Goal: Task Accomplishment & Management: Use online tool/utility

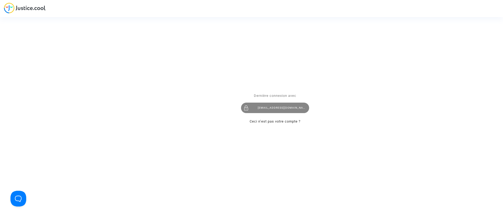
click at [275, 105] on div "claracoulon.pitcher@gmail.com" at bounding box center [275, 107] width 68 height 10
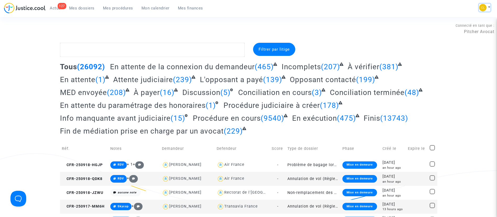
click at [481, 10] on img at bounding box center [482, 7] width 7 height 7
click at [474, 28] on link "Changer de compte" at bounding box center [464, 27] width 53 height 8
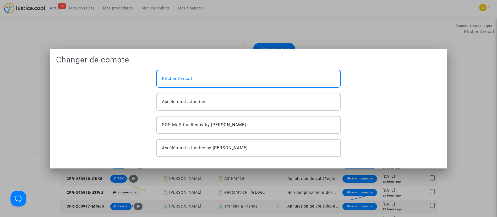
click at [331, 30] on div at bounding box center [248, 108] width 497 height 217
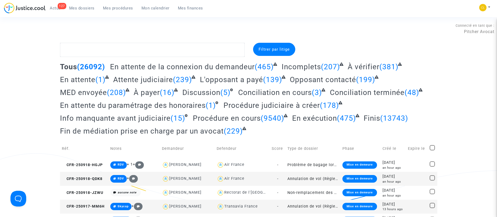
click at [113, 10] on span "Mes procédures" at bounding box center [118, 8] width 30 height 5
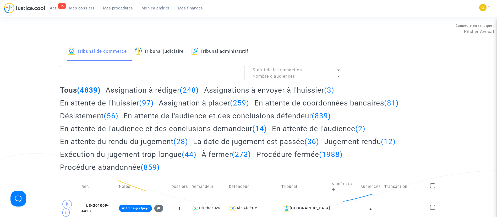
click at [221, 48] on link "Tribunal administratif" at bounding box center [220, 52] width 57 height 18
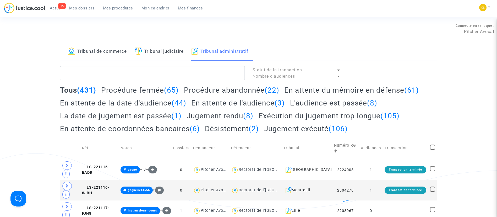
click at [143, 9] on span "Mon calendrier" at bounding box center [156, 8] width 28 height 5
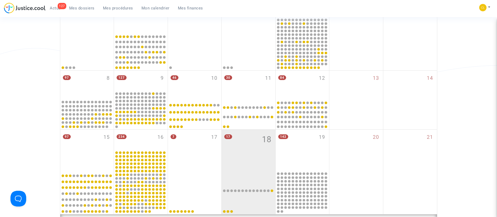
scroll to position [107, 0]
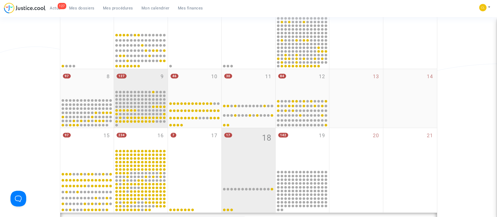
click at [138, 79] on div "127 9" at bounding box center [141, 79] width 54 height 20
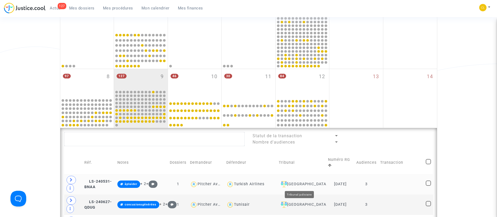
click at [307, 182] on div "Villeurbanne" at bounding box center [302, 184] width 46 height 6
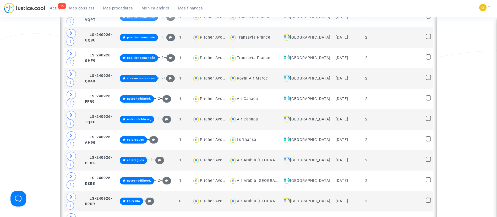
scroll to position [396, 0]
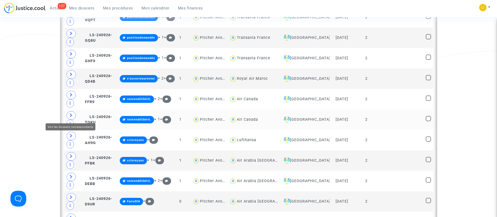
click at [70, 117] on icon at bounding box center [71, 115] width 3 height 4
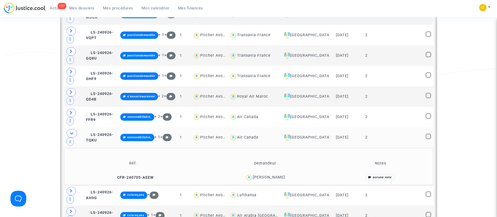
scroll to position [379, 0]
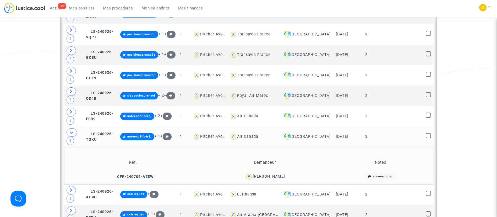
checkbox input "true"
click at [431, 133] on span at bounding box center [428, 135] width 5 height 5
click at [429, 138] on input "checkbox" at bounding box center [428, 138] width 0 height 0
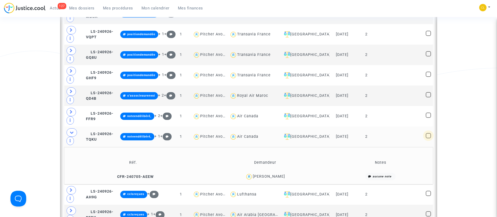
checkbox input "true"
click at [430, 112] on span at bounding box center [428, 114] width 5 height 5
click at [429, 118] on input "checkbox" at bounding box center [428, 118] width 0 height 0
checkbox input "true"
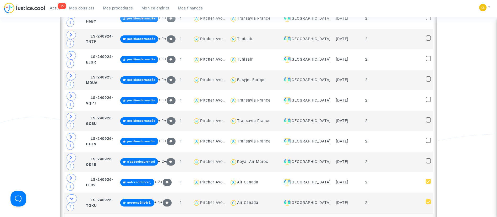
scroll to position [317, 0]
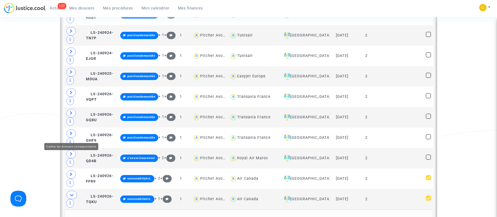
click at [68, 191] on span at bounding box center [72, 195] width 10 height 8
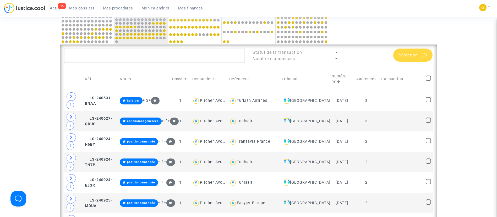
scroll to position [190, 0]
click at [73, 116] on icon at bounding box center [71, 117] width 3 height 4
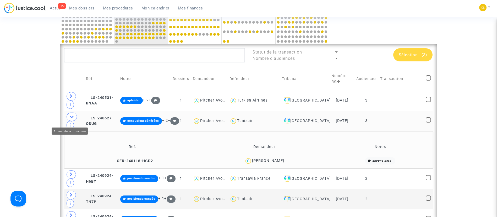
click at [73, 121] on span at bounding box center [70, 125] width 7 height 8
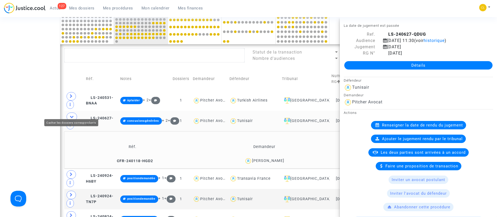
click at [73, 115] on icon at bounding box center [72, 117] width 4 height 4
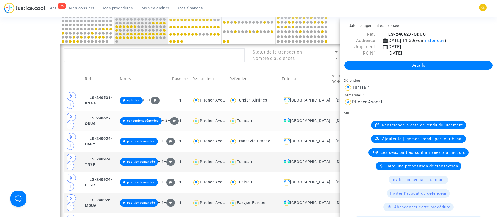
click at [118, 72] on td "Réf." at bounding box center [100, 79] width 35 height 23
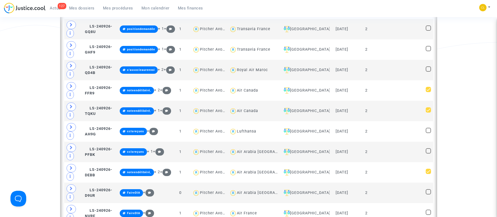
scroll to position [405, 0]
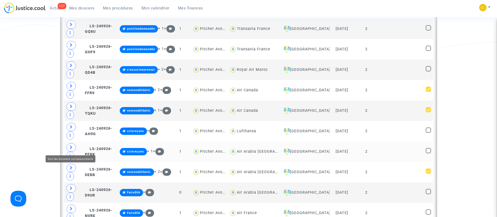
click at [70, 146] on icon at bounding box center [71, 147] width 3 height 4
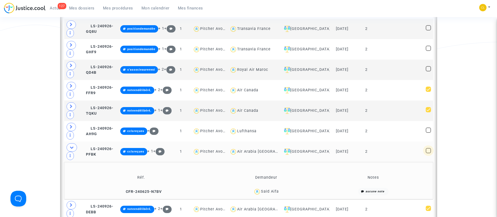
click at [428, 148] on span at bounding box center [428, 150] width 5 height 5
click at [428, 153] on input "checkbox" at bounding box center [428, 153] width 0 height 0
checkbox input "true"
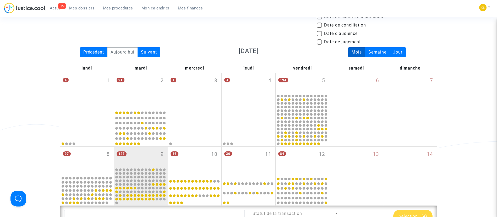
scroll to position [142, 0]
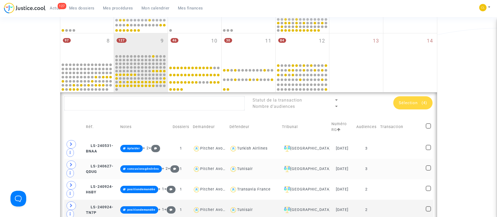
click at [417, 100] on span "Sélection" at bounding box center [408, 102] width 19 height 5
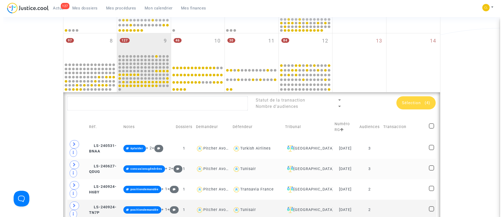
scroll to position [0, 0]
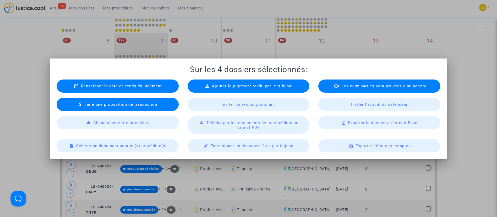
click at [138, 145] on span "Générer un document pour ce(s) procédure(s)" at bounding box center [121, 145] width 91 height 5
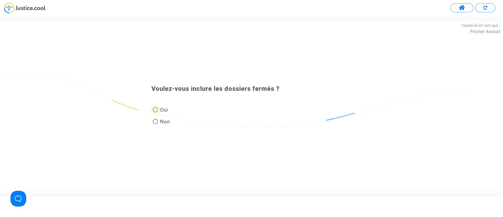
click at [164, 107] on span "Oui" at bounding box center [163, 109] width 10 height 7
click at [155, 112] on input "Oui" at bounding box center [155, 112] width 0 height 0
radio input "true"
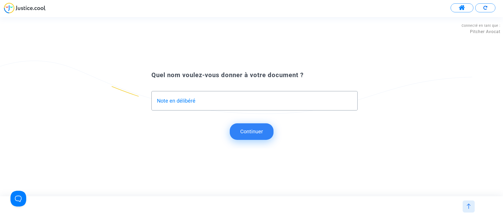
type input "Note en délibéré"
click at [266, 131] on button "Continuer" at bounding box center [252, 131] width 44 height 16
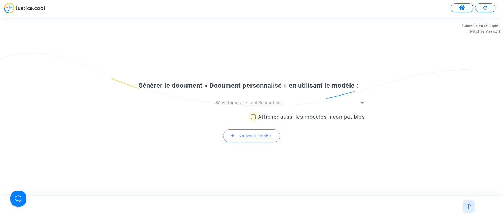
click at [272, 117] on span "Afficher aussi les modèles incompatibles" at bounding box center [311, 117] width 107 height 6
click at [253, 119] on input "Afficher aussi les modèles incompatibles" at bounding box center [253, 119] width 0 height 0
checkbox input "true"
click at [239, 101] on span "Sélectionnez le modèle à utiliser" at bounding box center [249, 102] width 68 height 5
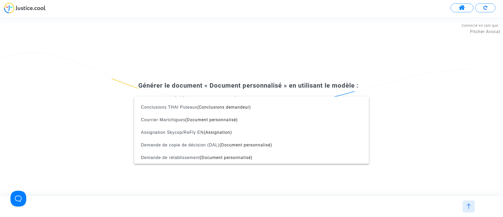
scroll to position [536, 0]
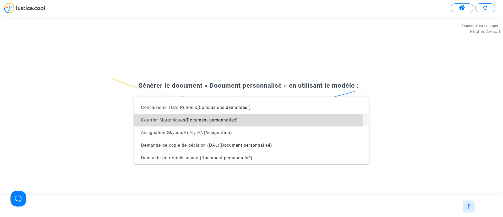
click at [234, 123] on span "Courrier Martchigues (Document personnalisé)" at bounding box center [251, 120] width 226 height 13
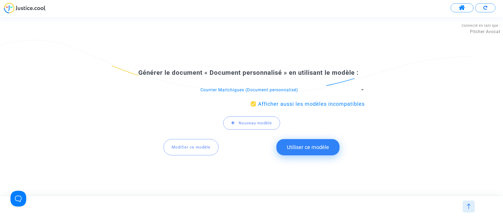
click at [305, 143] on button "Utiliser ce modèle" at bounding box center [308, 147] width 63 height 16
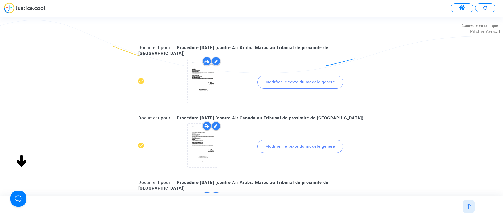
click at [297, 82] on div "Modifier le texte du modèle généré" at bounding box center [300, 81] width 86 height 13
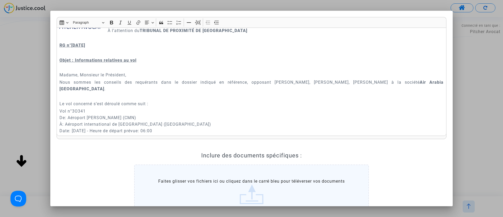
scroll to position [70, 0]
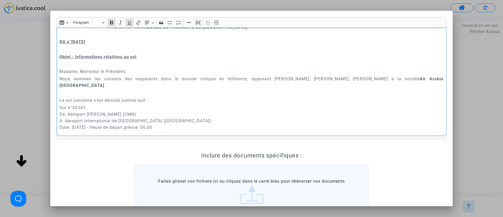
click at [79, 57] on u "Objet : Informations relatives au vol" at bounding box center [98, 56] width 77 height 5
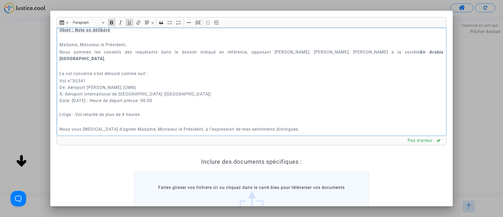
scroll to position [91, 0]
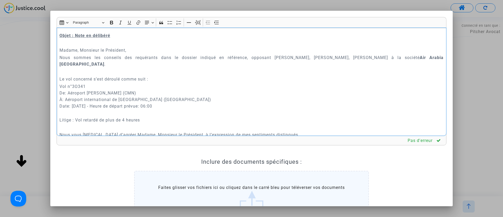
click at [134, 53] on p "Madame, Monsieur le Président," at bounding box center [252, 50] width 385 height 7
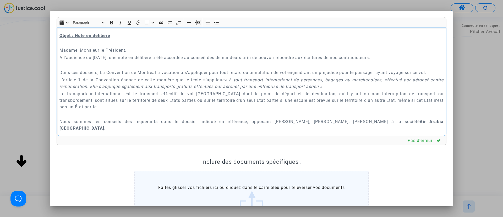
click at [112, 73] on p "Dans ces dossiers, La Convention de Montréal a vocation à s’appliquer pour tout…" at bounding box center [252, 72] width 385 height 7
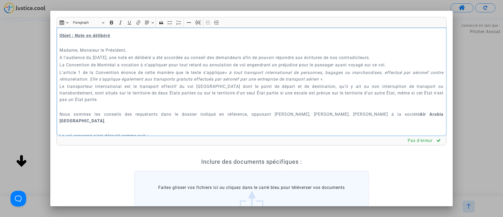
drag, startPoint x: 58, startPoint y: 114, endPoint x: 413, endPoint y: 112, distance: 354.9
click at [413, 112] on div "Paris, le 18 septembre 2025 À l’attention du TRIBUNAL DE PROXIMITÉ DE VILLEURBA…" at bounding box center [252, 82] width 390 height 109
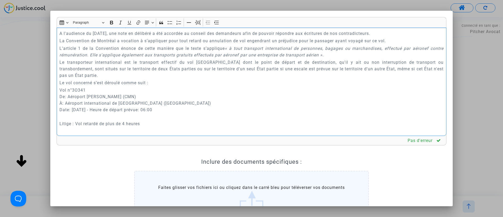
scroll to position [116, 0]
click at [162, 82] on p "Le vol concerné s’est déroulé comme suit :" at bounding box center [252, 82] width 385 height 7
click at [61, 82] on p "Le vol concerné s’est déroulé comme suit :" at bounding box center [252, 82] width 385 height 7
click at [109, 81] on p "En l'espèce, le vol concerné s’est déroulé comme suit :" at bounding box center [252, 82] width 385 height 7
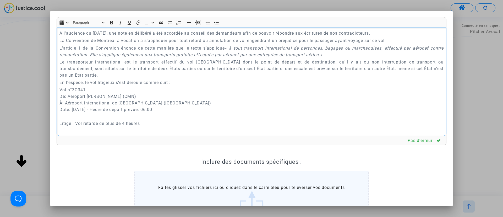
click at [144, 83] on p "En l'espèce, le vol litigieux s’est déroulé comme suit :" at bounding box center [252, 82] width 385 height 7
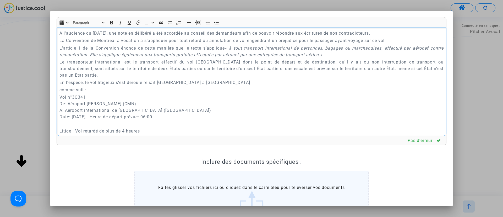
drag, startPoint x: 60, startPoint y: 90, endPoint x: 176, endPoint y: 117, distance: 119.3
click at [176, 117] on div "Paris, le 18 septembre 2025 À l’attention du TRIBUNAL DE PROXIMITÉ DE VILLEURBA…" at bounding box center [252, 82] width 390 height 109
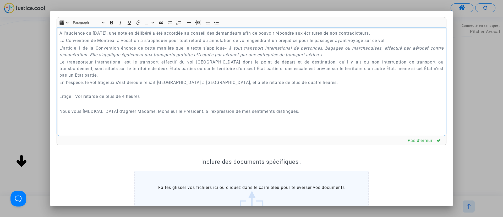
drag, startPoint x: 60, startPoint y: 95, endPoint x: 150, endPoint y: 95, distance: 90.4
click at [150, 95] on p "Litige : Vol retardé de plus de 4 heures" at bounding box center [252, 96] width 385 height 7
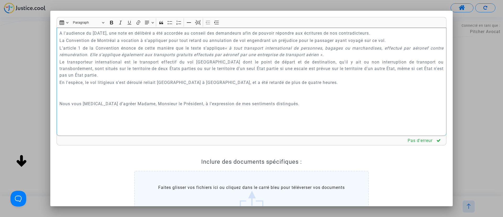
click at [93, 91] on p "En l'espèce, le vol litigieux s’est déroulé reliait Casablanca à Lyon Saint-Exu…" at bounding box center [252, 85] width 385 height 13
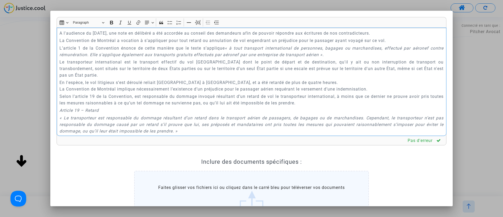
click at [60, 89] on p "En l'espèce, le vol litigieux s’est déroulé reliait Casablanca à Lyon Saint-Exu…" at bounding box center [252, 85] width 385 height 13
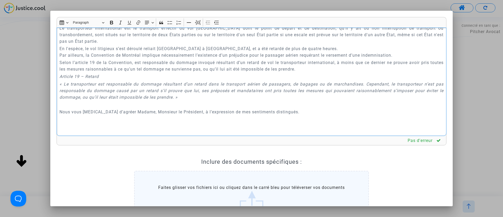
scroll to position [151, 0]
click at [76, 106] on p "Rich Text Editor, main" at bounding box center [252, 103] width 385 height 7
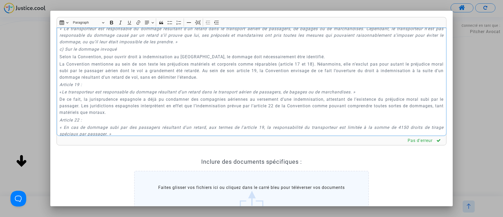
scroll to position [657, 0]
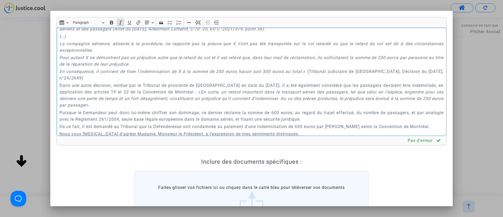
click at [241, 74] on icon "En conséquence, il convient de fixer l’indemnisation de X à la somme de 250 eur…" at bounding box center [182, 71] width 244 height 5
click at [353, 108] on p "Dans une autre décision, rendue par le Tribunal de proximité de Villeurbanne en…" at bounding box center [252, 95] width 385 height 26
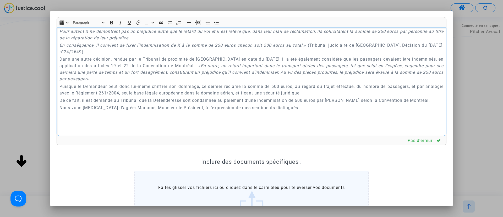
scroll to position [683, 0]
click at [300, 104] on p "De ce fait, il est demandé au Tribunal que la Défenderesse soit condamnée au pa…" at bounding box center [252, 100] width 385 height 7
click at [279, 92] on p "Puisque le Demandeur peut donc lui-même chiffrer son dommage, ce dernier réclam…" at bounding box center [252, 89] width 385 height 13
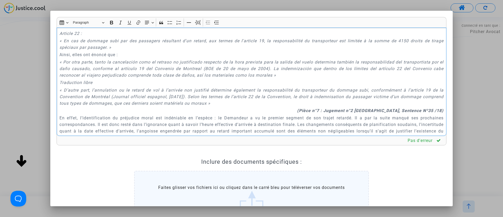
scroll to position [355, 0]
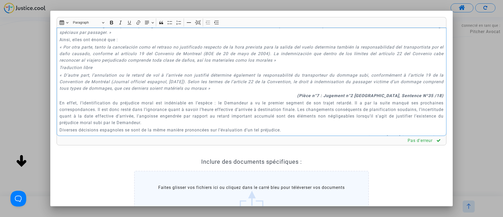
click at [323, 95] on strong "(Pièce n°7 : Jugement n°2 PONTEVEDRA, Sentence Nº35 /18)" at bounding box center [370, 95] width 147 height 5
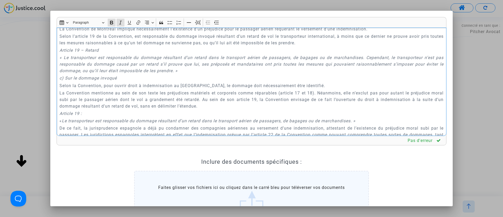
scroll to position [227, 0]
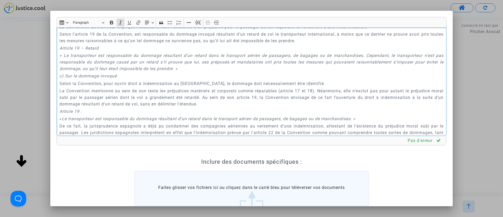
click at [67, 74] on icon "c) Sur le dommage invoqué" at bounding box center [88, 75] width 57 height 5
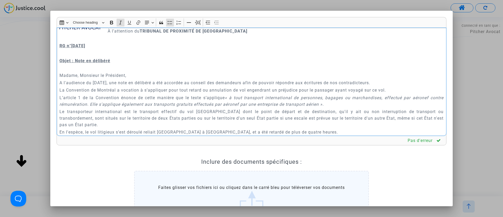
scroll to position [64, 0]
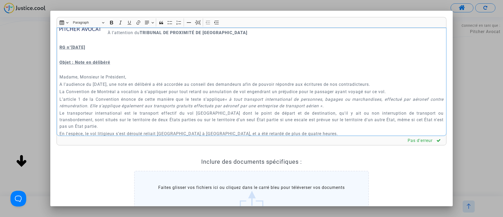
click at [59, 92] on div "Paris, le 18 septembre 2025 À l’attention du TRIBUNAL DE PROXIMITÉ DE VILLEURBA…" at bounding box center [252, 82] width 390 height 109
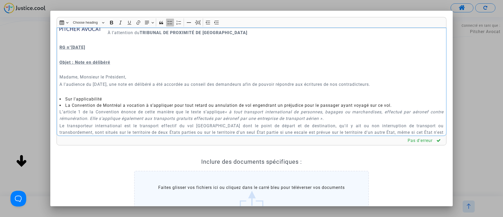
click at [172, 24] on icon "Editor toolbar" at bounding box center [170, 22] width 5 height 5
click at [108, 99] on li "Sur l'applicabilité" at bounding box center [252, 99] width 385 height 6
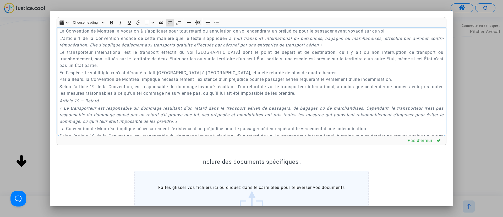
scroll to position [140, 0]
drag, startPoint x: 339, startPoint y: 86, endPoint x: 310, endPoint y: 92, distance: 30.4
click at [310, 92] on p "Selon l’article 19 de la Convention, est responsable du dommage invoqué résulta…" at bounding box center [252, 89] width 385 height 13
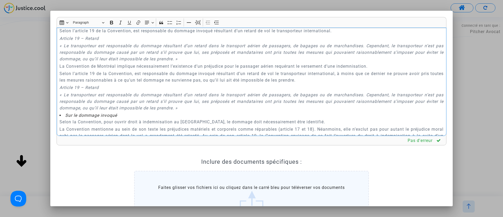
scroll to position [195, 0]
drag, startPoint x: 58, startPoint y: 88, endPoint x: 206, endPoint y: 109, distance: 149.3
click at [206, 109] on div "Paris, le 18 septembre 2025 À l’attention du TRIBUNAL DE PROXIMITÉ DE VILLEURBA…" at bounding box center [252, 82] width 390 height 109
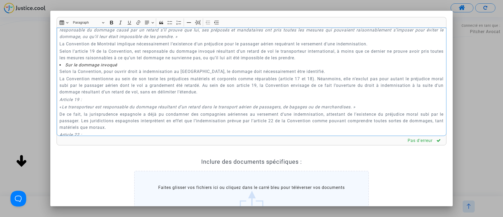
scroll to position [218, 0]
drag, startPoint x: 368, startPoint y: 102, endPoint x: 365, endPoint y: 101, distance: 2.7
click at [365, 101] on div "Paris, le 18 septembre 2025 À l’attention du TRIBUNAL DE PROXIMITÉ DE VILLEURBA…" at bounding box center [252, 82] width 390 height 109
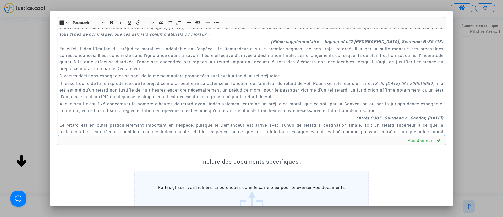
scroll to position [373, 0]
click at [342, 50] on p "En effet, l’identification du préjudice moral est indéniable en l’espèce : le D…" at bounding box center [252, 58] width 385 height 26
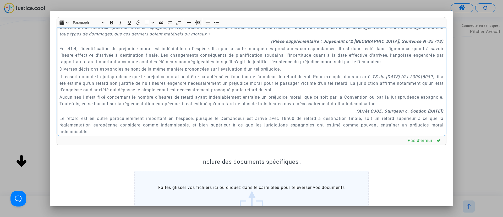
drag, startPoint x: 58, startPoint y: 49, endPoint x: 300, endPoint y: 67, distance: 243.4
click at [300, 67] on div "Paris, le 18 septembre 2025 À l’attention du TRIBUNAL DE PROXIMITÉ DE VILLEURBA…" at bounding box center [252, 82] width 390 height 109
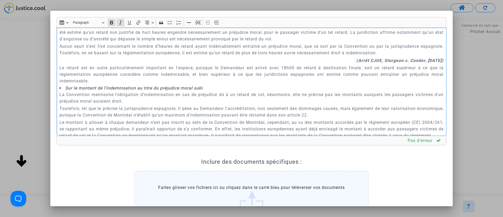
scroll to position [396, 0]
click at [132, 67] on p "Le retard est en outre particulièrement important en l’espèce, puisque le Deman…" at bounding box center [252, 74] width 385 height 20
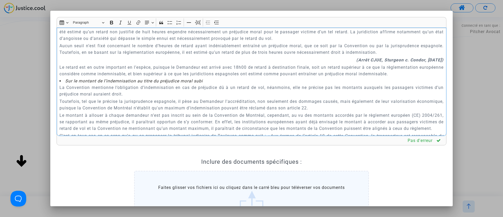
click at [254, 66] on p "Le retard est en outre important en l’espèce, puisque le Demandeur est arrivé a…" at bounding box center [252, 70] width 385 height 13
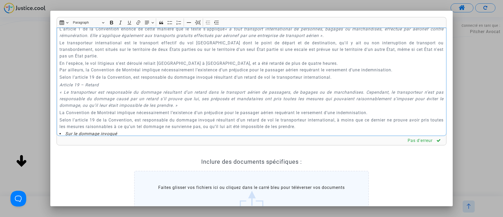
scroll to position [73, 0]
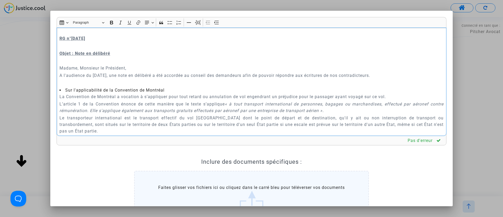
drag, startPoint x: 285, startPoint y: 80, endPoint x: 48, endPoint y: 69, distance: 237.0
click at [48, 69] on div "Rich Text Editor Insert table Insert table Heading Paragraph Paragraph Heading …" at bounding box center [251, 108] width 503 height 217
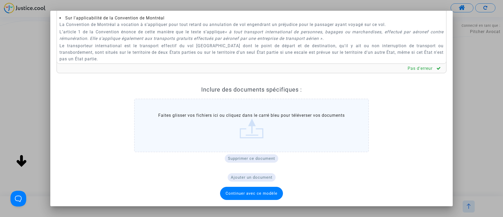
click at [234, 191] on span "Continuer avec ce modèle" at bounding box center [252, 193] width 52 height 5
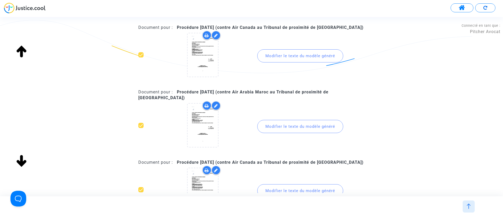
scroll to position [92, 0]
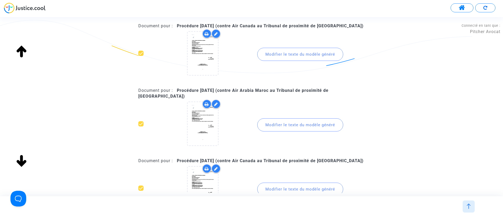
click at [273, 52] on div "Modifier le texte du modèle généré" at bounding box center [300, 54] width 86 height 13
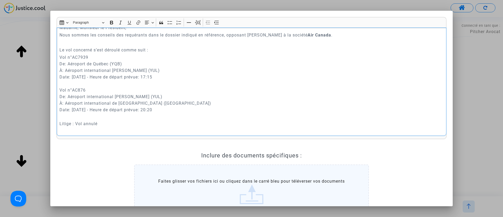
scroll to position [120, 0]
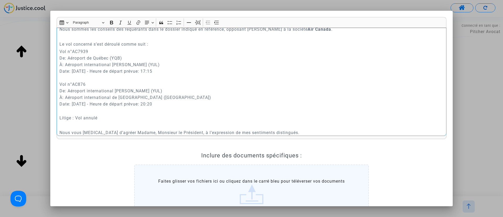
click at [69, 37] on p "Rich Text Editor, main" at bounding box center [252, 36] width 385 height 7
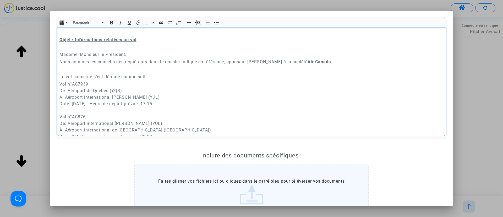
scroll to position [88, 0]
drag, startPoint x: 59, startPoint y: 54, endPoint x: 331, endPoint y: 61, distance: 271.9
click at [331, 61] on div "Paris, le 18 septembre 2025 À l’attention du TRIBUNAL DE PROXIMITÉ DE VILLEURBA…" at bounding box center [252, 82] width 390 height 109
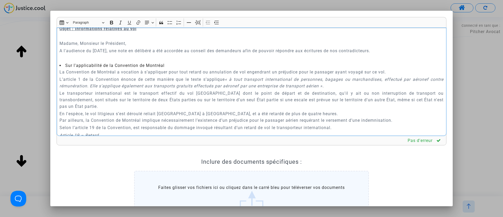
scroll to position [104, 0]
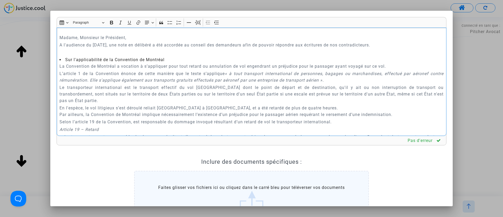
click at [111, 54] on p "Rich Text Editor, main" at bounding box center [252, 52] width 385 height 7
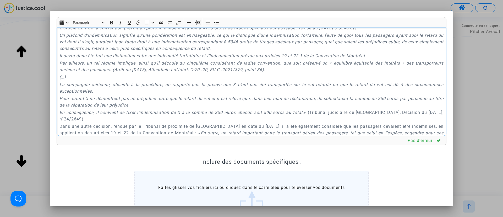
scroll to position [538, 0]
click at [94, 57] on icon "Il devra donc ête fait une distinction entre une indemnité forfaitaire et l’ind…" at bounding box center [213, 54] width 307 height 5
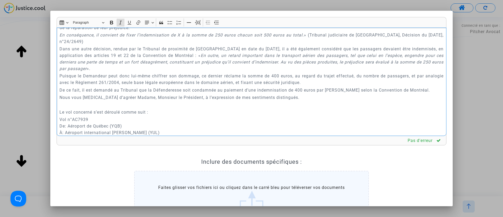
scroll to position [615, 0]
click at [281, 80] on p "Puisque le Demandeur peut donc lui-même chiffrer son dommage, ce dernier réclam…" at bounding box center [252, 78] width 385 height 13
click at [298, 93] on p "De ce fait, il est demandé au Tribunal que la Défenderesse soit condamnée au pa…" at bounding box center [252, 89] width 385 height 7
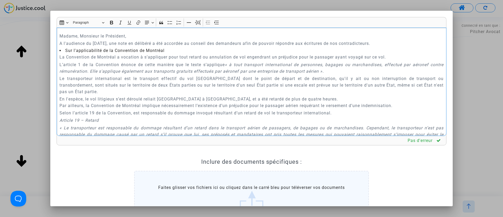
scroll to position [106, 0]
click at [173, 96] on p "En l'espèce, le vol litigieux s’est déroulé reliait Casablanca à Lyon Saint-Exu…" at bounding box center [252, 101] width 385 height 13
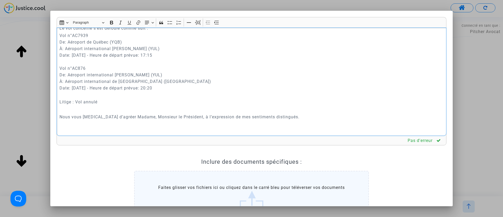
scroll to position [698, 0]
drag, startPoint x: 120, startPoint y: 103, endPoint x: 70, endPoint y: 36, distance: 83.6
click at [70, 36] on div "Paris, le 18 septembre 2025 À l’attention du TRIBUNAL DE PROXIMITÉ DE VILLEURBA…" at bounding box center [252, 82] width 390 height 109
click at [70, 32] on p "Le vol concerné s’est déroulé comme suit :" at bounding box center [252, 28] width 385 height 7
drag, startPoint x: 58, startPoint y: 33, endPoint x: 139, endPoint y: 111, distance: 112.3
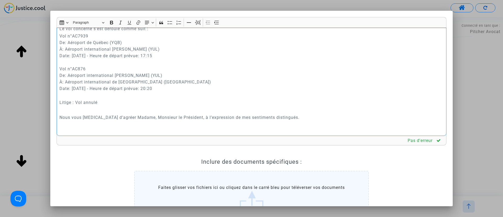
click at [139, 111] on div "Paris, le 18 septembre 2025 À l’attention du TRIBUNAL DE PROXIMITÉ DE VILLEURBA…" at bounding box center [252, 82] width 390 height 109
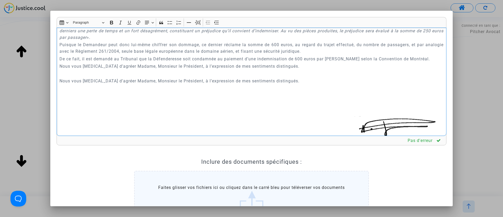
scroll to position [646, 0]
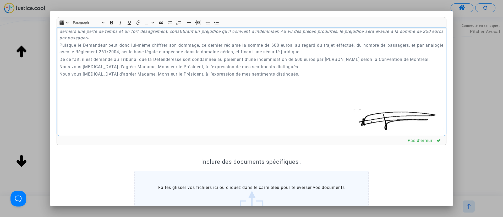
click at [57, 73] on div "Paris, le 18 septembre 2025 À l’attention du TRIBUNAL DE PROXIMITÉ DE VILLEURBA…" at bounding box center [252, 82] width 390 height 109
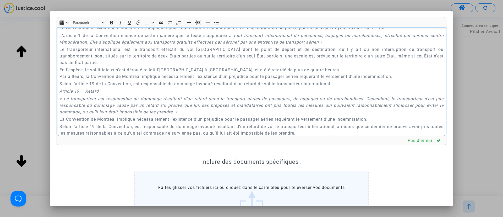
scroll to position [134, 0]
click at [268, 72] on p "En l'espèce, le vol litigieux s’est déroulé reliait l'aéroport de Québec à Lyon…" at bounding box center [252, 73] width 385 height 13
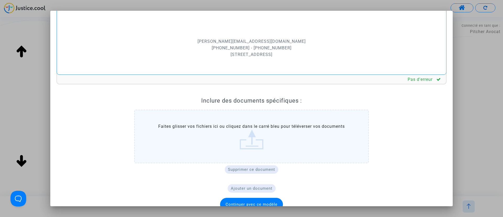
scroll to position [72, 0]
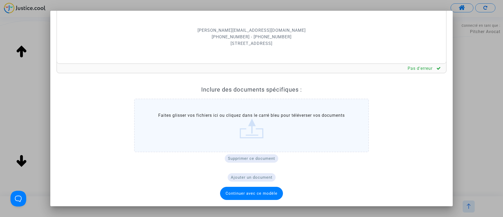
click at [241, 191] on span "Continuer avec ce modèle" at bounding box center [252, 193] width 52 height 5
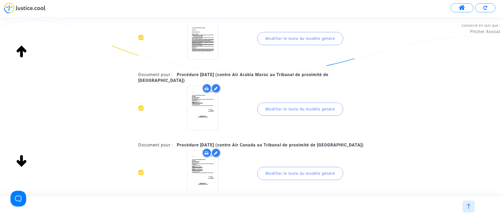
scroll to position [125, 0]
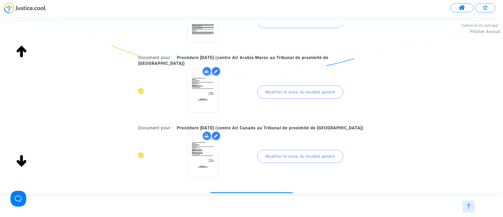
click at [275, 94] on div "Modifier le texte du modèle généré" at bounding box center [300, 91] width 86 height 13
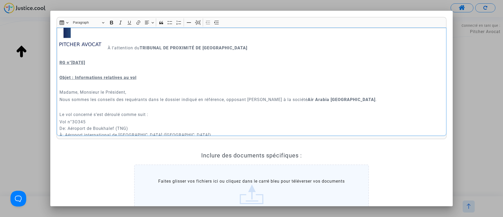
scroll to position [50, 0]
click at [61, 105] on p "Rich Text Editor, main" at bounding box center [252, 106] width 385 height 7
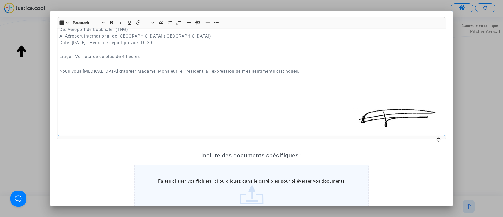
scroll to position [733, 0]
drag, startPoint x: 58, startPoint y: 79, endPoint x: 313, endPoint y: 80, distance: 254.5
click at [313, 80] on div "Paris, le 18 septembre 2025 À l’attention du TRIBUNAL DE PROXIMITÉ DE VILLEURBA…" at bounding box center [252, 82] width 390 height 109
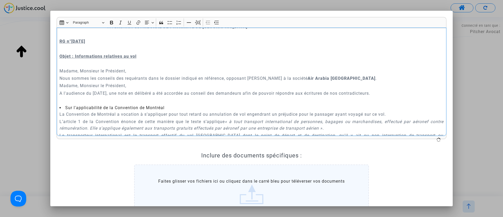
scroll to position [70, 0]
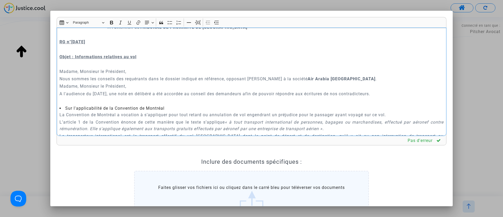
drag, startPoint x: 336, startPoint y: 79, endPoint x: 60, endPoint y: 73, distance: 276.4
click at [60, 73] on div "Paris, le 18 septembre 2025 À l’attention du TRIBUNAL DE PROXIMITÉ DE VILLEURBA…" at bounding box center [252, 82] width 390 height 109
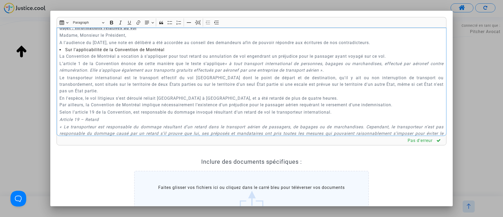
scroll to position [100, 0]
click at [176, 96] on p "En l'espèce, le vol litigieux s’est déroulé reliait Casablanca à Lyon Saint-Exu…" at bounding box center [252, 100] width 385 height 13
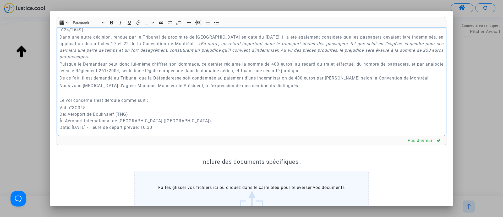
scroll to position [620, 0]
click at [279, 67] on p "Puisque le Demandeur peut donc lui-même chiffrer son dommage, ce dernier réclam…" at bounding box center [252, 66] width 385 height 13
click at [303, 80] on p "De ce fait, il est demandé au Tribunal que la Défenderesse soit condamnée au pa…" at bounding box center [252, 77] width 385 height 7
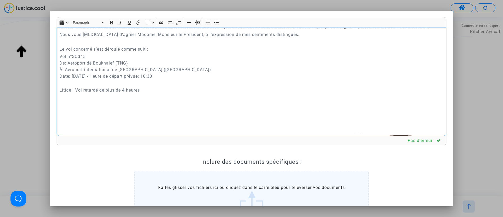
scroll to position [671, 0]
drag, startPoint x: 152, startPoint y: 102, endPoint x: 57, endPoint y: 50, distance: 107.6
click at [57, 50] on div "Paris, le 18 septembre 2025 À l’attention du TRIBUNAL DE PROXIMITÉ DE VILLEURBA…" at bounding box center [252, 82] width 390 height 109
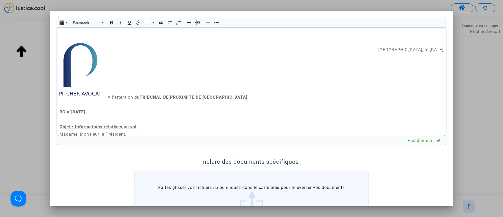
scroll to position [72, 0]
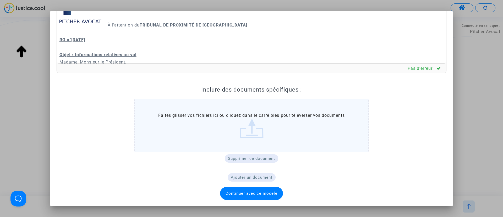
click at [262, 195] on span "Continuer avec ce modèle" at bounding box center [252, 193] width 52 height 5
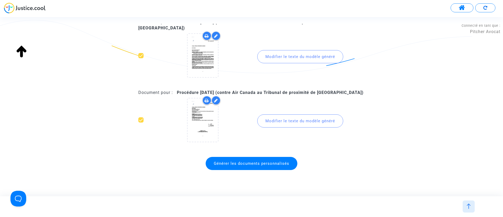
scroll to position [171, 0]
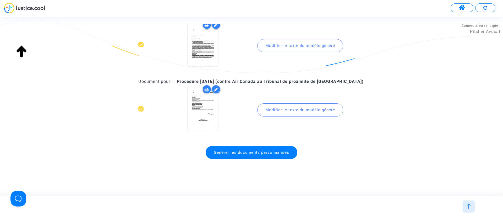
click at [283, 109] on div "Modifier le texte du modèle généré" at bounding box center [300, 109] width 86 height 13
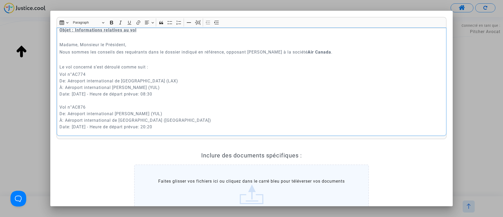
scroll to position [97, 0]
drag, startPoint x: 58, startPoint y: 42, endPoint x: 340, endPoint y: 51, distance: 281.9
click at [340, 51] on div "Paris, le 18 septembre 2025 À l’attention du TRIBUNAL DE PROXIMITÉ DE VILLEURBA…" at bounding box center [252, 82] width 390 height 109
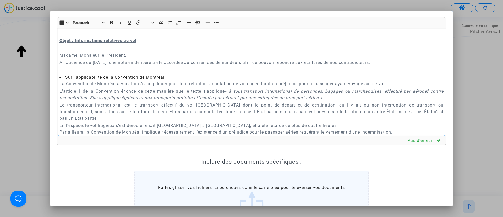
scroll to position [89, 0]
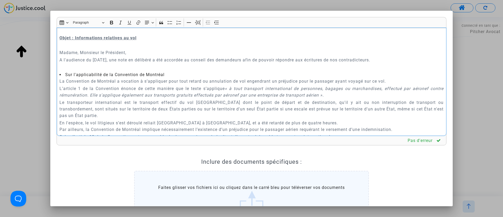
click at [134, 67] on p "Rich Text Editor, main" at bounding box center [252, 67] width 385 height 7
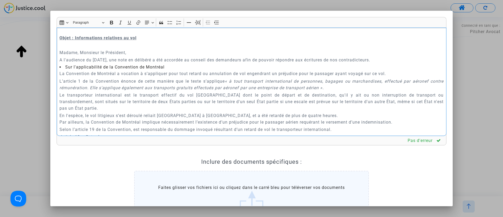
click at [168, 113] on p "En l'espèce, le vol litigieux s’est déroulé reliait Casablanca à Lyon Saint-Exu…" at bounding box center [252, 118] width 385 height 13
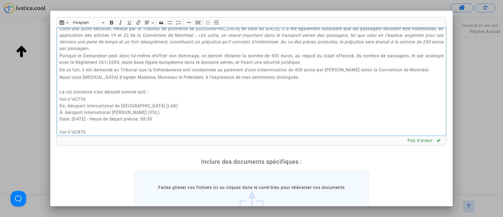
scroll to position [638, 0]
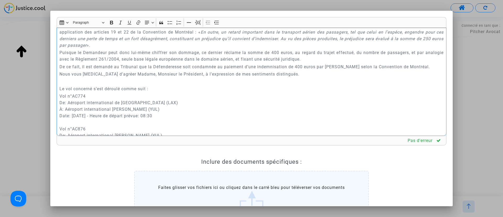
click at [279, 58] on p "Puisque le Demandeur peut donc lui-même chiffrer son dommage, ce dernier réclam…" at bounding box center [252, 55] width 385 height 13
click at [300, 70] on p "De ce fait, il est demandé au Tribunal que la Défenderesse soit condamnée au pa…" at bounding box center [252, 66] width 385 height 7
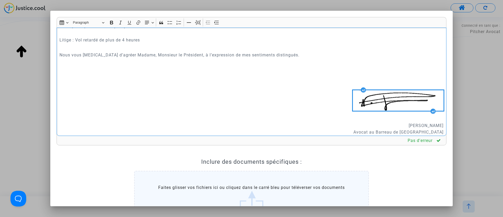
scroll to position [764, 0]
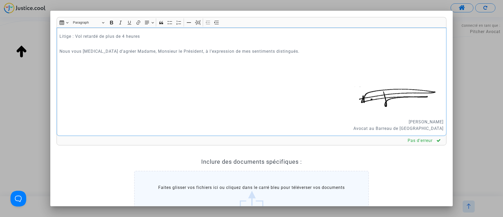
drag, startPoint x: 57, startPoint y: 55, endPoint x: 305, endPoint y: 61, distance: 248.3
click at [305, 61] on div "Paris, le 18 septembre 2025 À l’attention du TRIBUNAL DE PROXIMITÉ DE VILLEURBA…" at bounding box center [252, 82] width 390 height 109
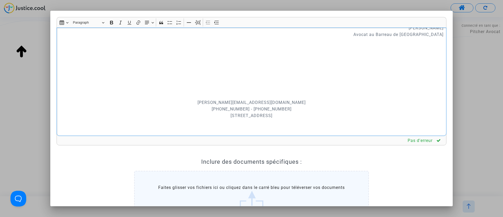
scroll to position [72, 0]
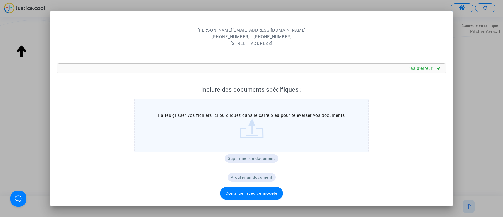
click at [246, 189] on span "Continuer avec ce modèle" at bounding box center [251, 193] width 63 height 13
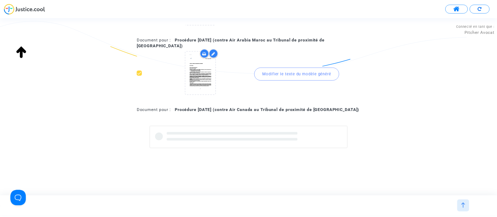
scroll to position [171, 0]
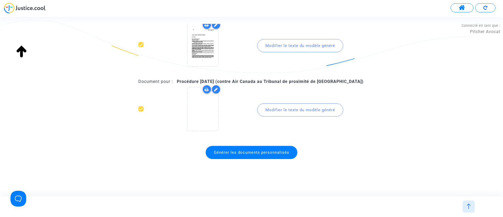
click at [233, 154] on span "Générer les documents personnalisés" at bounding box center [251, 152] width 75 height 5
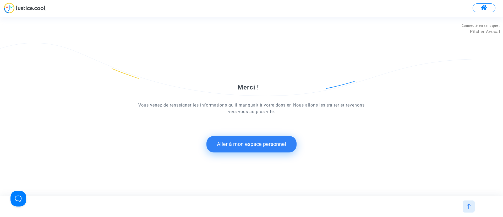
click at [251, 142] on button "Aller à mon espace personnel" at bounding box center [252, 144] width 90 height 16
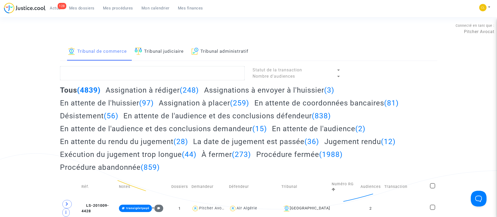
click at [148, 5] on link "Mon calendrier" at bounding box center [155, 8] width 36 height 8
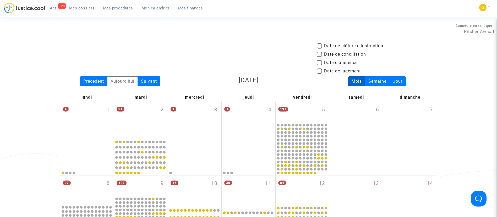
click at [114, 10] on span "Mes procédures" at bounding box center [118, 8] width 30 height 5
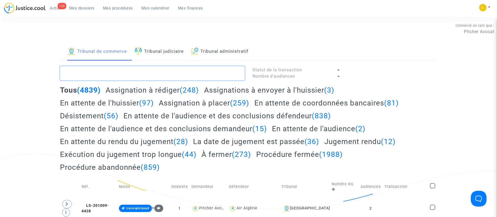
click at [169, 73] on textarea at bounding box center [152, 73] width 185 height 14
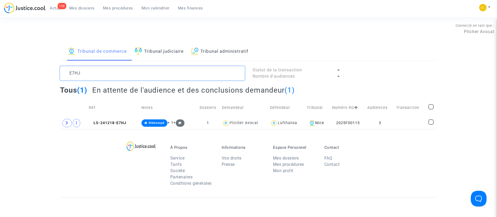
click at [102, 67] on textarea at bounding box center [152, 73] width 185 height 14
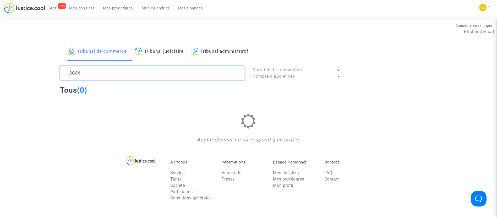
type textarea "8G86"
click at [157, 52] on link "Tribunal judiciaire" at bounding box center [159, 52] width 49 height 18
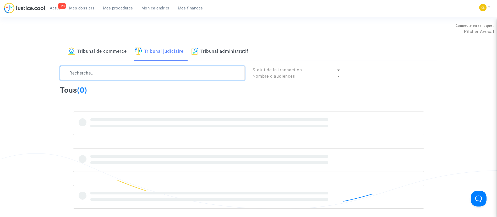
click at [138, 74] on textarea at bounding box center [152, 73] width 185 height 14
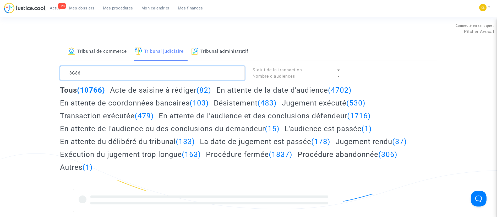
type textarea "8G86"
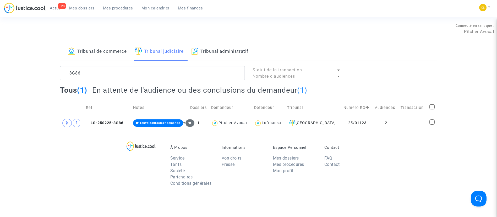
click at [59, 9] on span "Actus" at bounding box center [55, 8] width 11 height 5
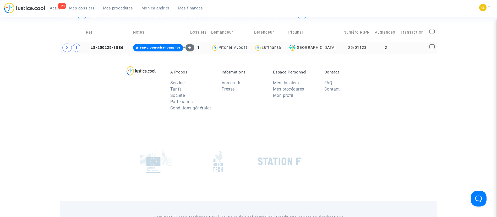
scroll to position [75, 0]
click at [418, 45] on td at bounding box center [413, 47] width 29 height 12
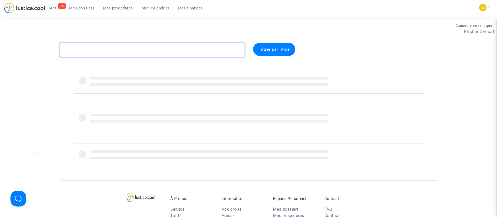
click at [150, 55] on textarea at bounding box center [152, 50] width 185 height 14
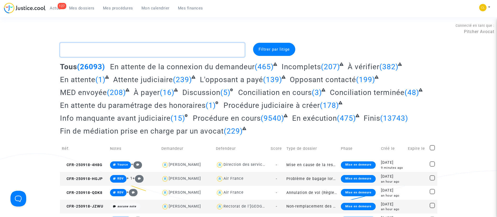
type textarea "l"
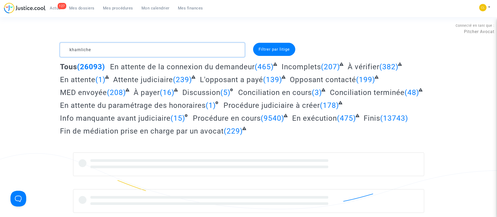
type textarea "khamliche"
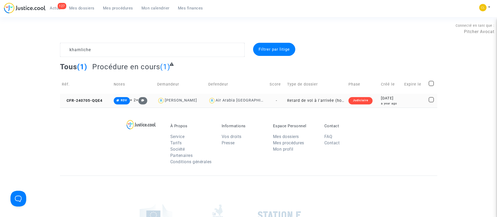
click at [415, 97] on td at bounding box center [415, 101] width 24 height 14
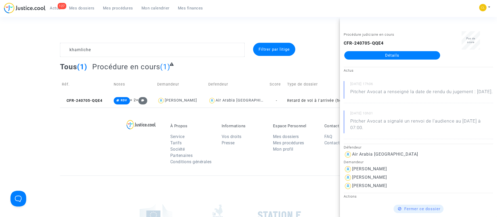
click at [378, 59] on link "Détails" at bounding box center [392, 55] width 96 height 8
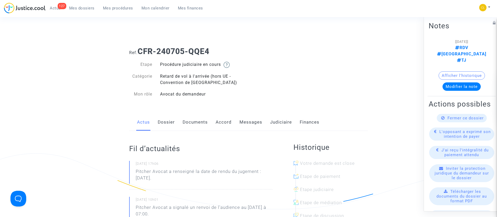
click at [228, 118] on link "Accord" at bounding box center [224, 122] width 16 height 17
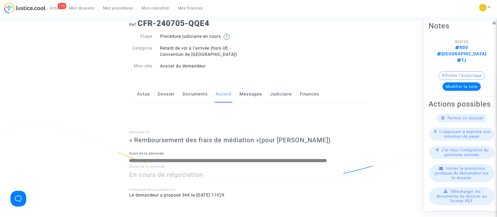
scroll to position [28, 0]
click at [165, 96] on link "Dossier" at bounding box center [166, 93] width 17 height 17
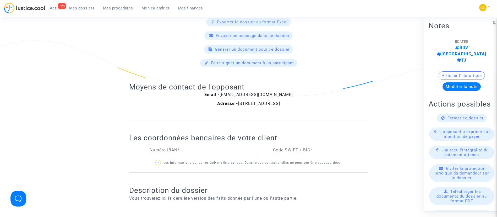
scroll to position [353, 0]
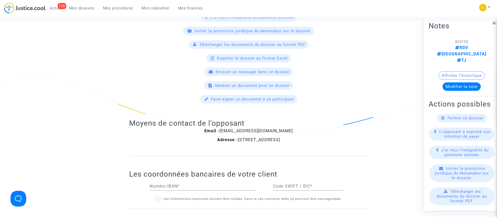
click at [151, 6] on span "Mon calendrier" at bounding box center [156, 8] width 28 height 5
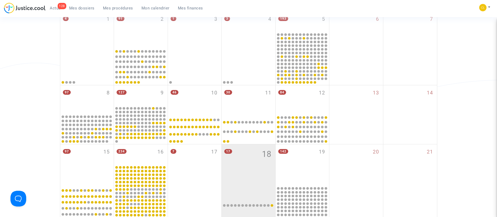
scroll to position [91, 0]
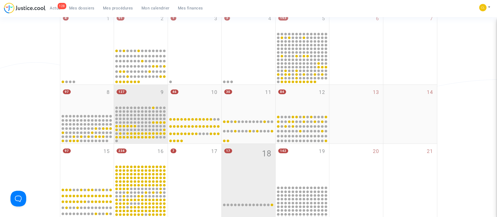
click at [148, 92] on div "127 9" at bounding box center [141, 95] width 54 height 20
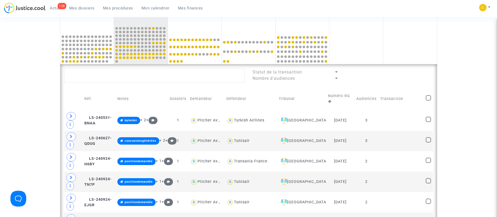
scroll to position [171, 0]
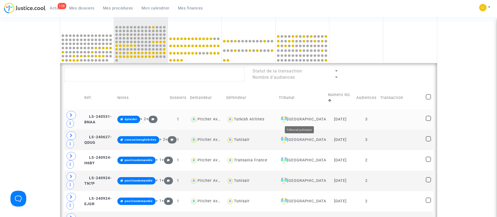
click at [305, 120] on div "Villeurbanne" at bounding box center [302, 119] width 46 height 6
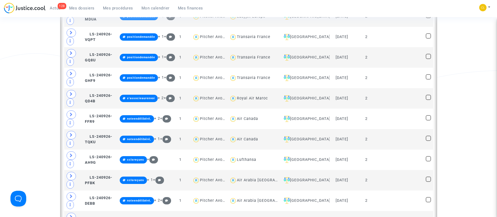
scroll to position [376, 0]
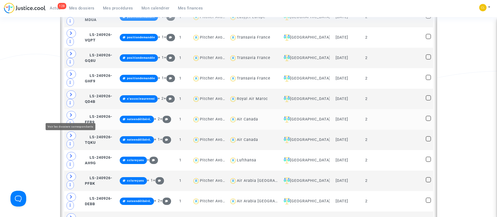
click at [69, 114] on span at bounding box center [71, 115] width 9 height 8
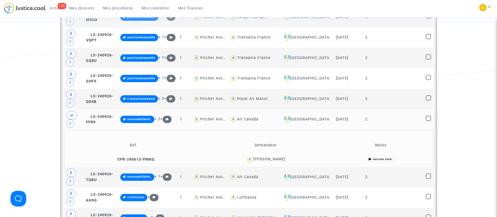
click at [393, 109] on td at bounding box center [402, 119] width 46 height 20
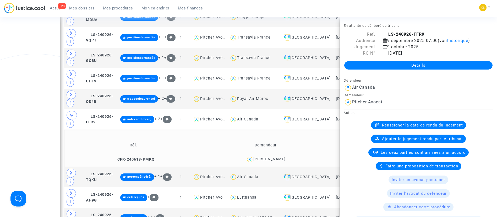
click at [281, 157] on div "Alain Michel" at bounding box center [269, 159] width 32 height 4
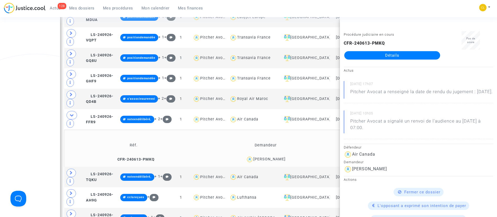
click at [221, 137] on td "Demandeur" at bounding box center [265, 145] width 129 height 17
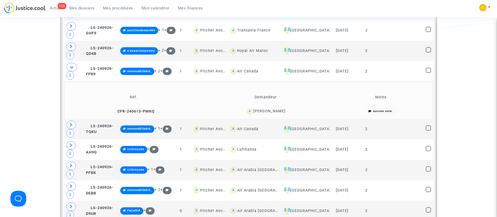
scroll to position [425, 0]
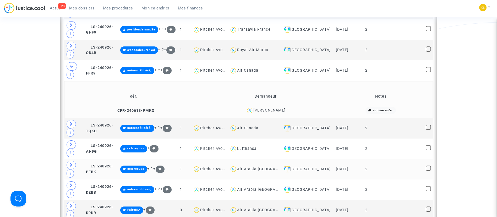
click at [402, 159] on td at bounding box center [402, 169] width 46 height 20
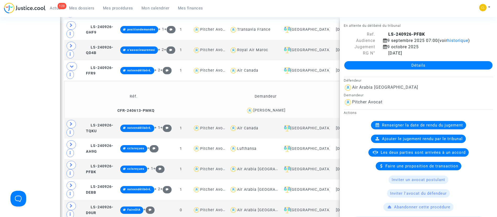
click at [331, 88] on td "Notes" at bounding box center [381, 96] width 101 height 17
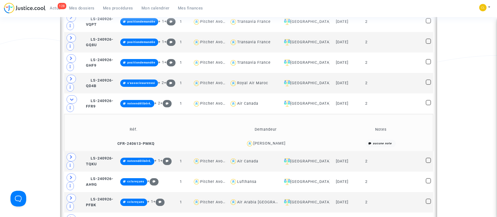
scroll to position [391, 0]
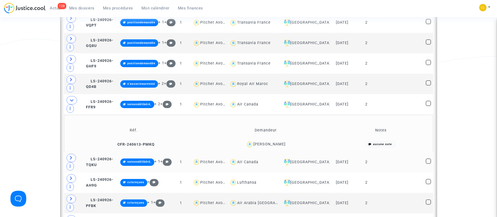
click at [381, 152] on td at bounding box center [402, 162] width 46 height 20
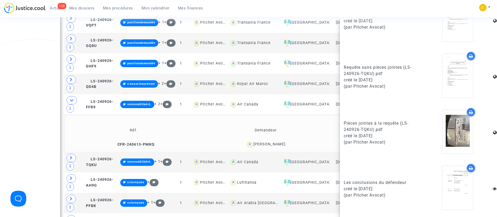
scroll to position [0, 0]
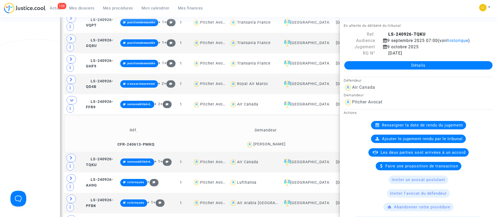
click at [412, 63] on link "Détails" at bounding box center [418, 65] width 148 height 8
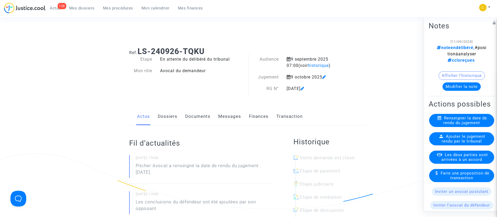
click at [172, 112] on link "Dossiers" at bounding box center [168, 116] width 20 height 17
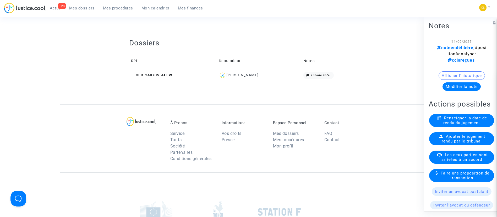
scroll to position [198, 0]
click at [249, 75] on div "Celine Jobert" at bounding box center [242, 75] width 32 height 4
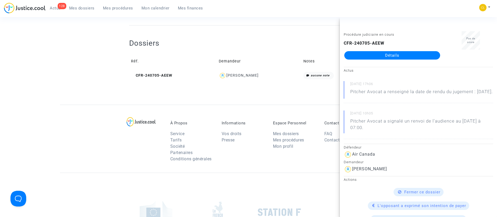
click at [368, 55] on link "Détails" at bounding box center [392, 55] width 96 height 8
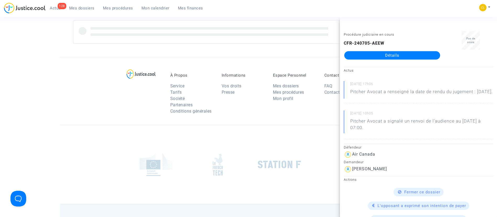
scroll to position [198, 0]
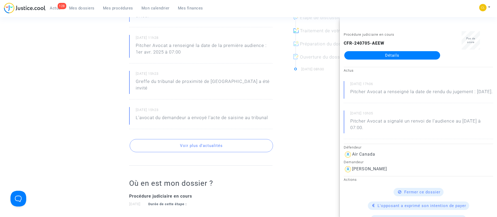
click at [226, 89] on div "27/09/2024 - 15h23 Greffe du tribunal de proximité de Villeurbanne a été invité" at bounding box center [200, 85] width 143 height 29
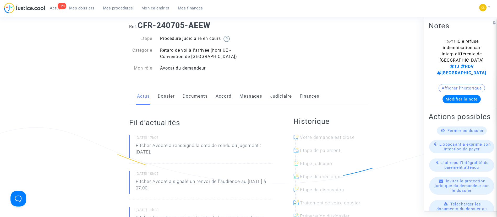
scroll to position [26, 0]
click at [259, 108] on div "Fil d’actualités 11/09/2025 - 17h06 Pitcher Avocat a renseigné la date de rendu…" at bounding box center [200, 221] width 143 height 233
click at [223, 95] on link "Accord" at bounding box center [224, 96] width 16 height 17
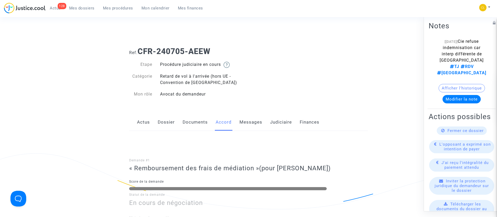
click at [164, 119] on link "Dossier" at bounding box center [166, 122] width 17 height 17
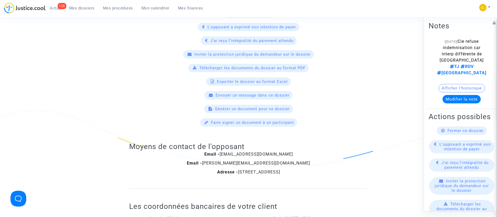
scroll to position [254, 0]
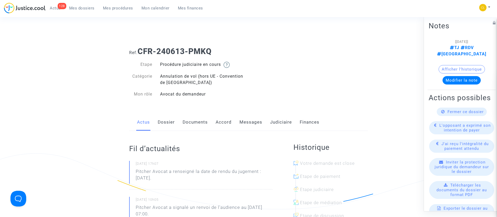
click at [227, 122] on link "Accord" at bounding box center [224, 122] width 16 height 17
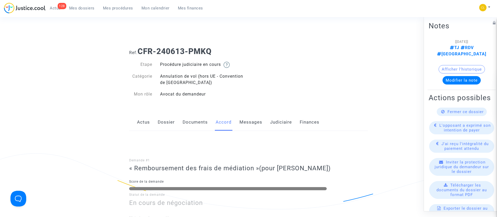
click at [285, 121] on link "Judiciaire" at bounding box center [281, 122] width 22 height 17
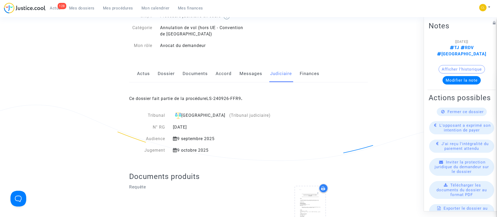
scroll to position [52, 0]
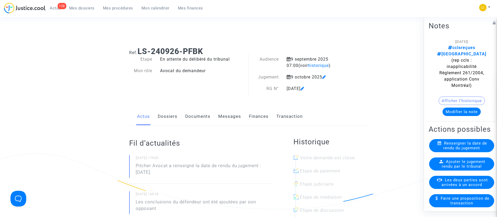
click at [170, 112] on link "Dossiers" at bounding box center [168, 116] width 20 height 17
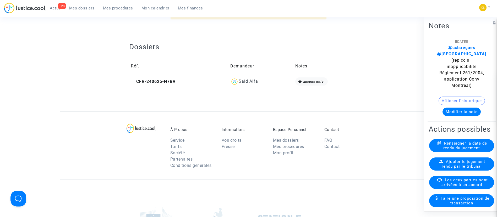
scroll to position [241, 0]
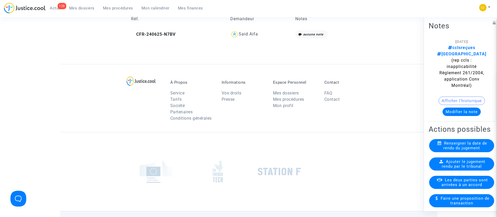
click at [252, 32] on div "Said Aifa" at bounding box center [248, 33] width 19 height 5
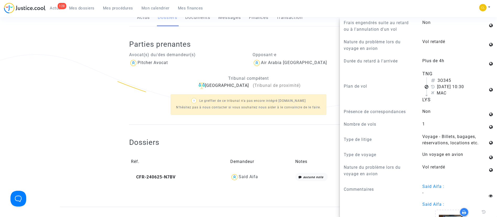
scroll to position [0, 0]
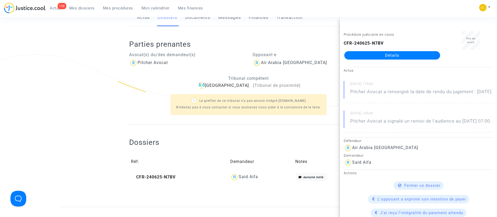
click at [384, 54] on link "Détails" at bounding box center [392, 55] width 96 height 8
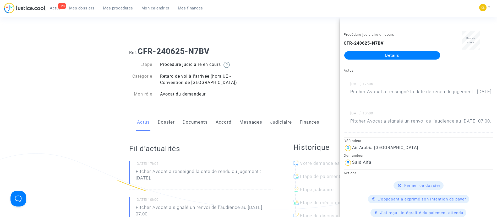
click at [221, 121] on link "Accord" at bounding box center [224, 122] width 16 height 17
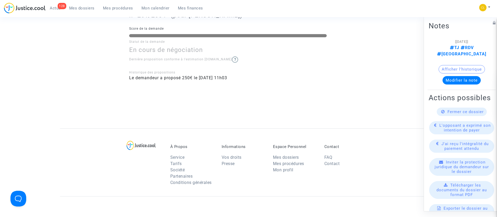
scroll to position [252, 0]
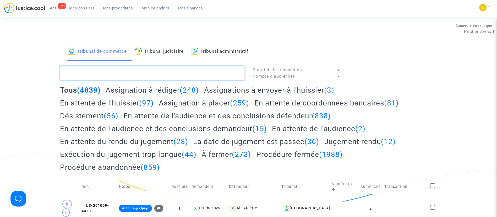
click at [101, 71] on textarea at bounding box center [152, 73] width 185 height 14
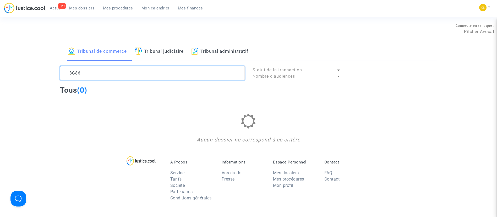
type textarea "8G86"
click at [164, 52] on link "Tribunal judiciaire" at bounding box center [159, 52] width 49 height 18
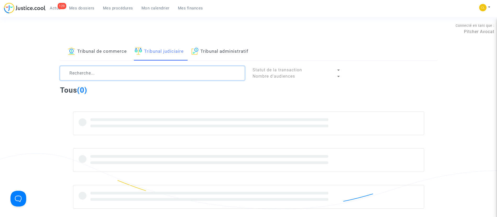
click at [150, 67] on textarea at bounding box center [152, 73] width 185 height 14
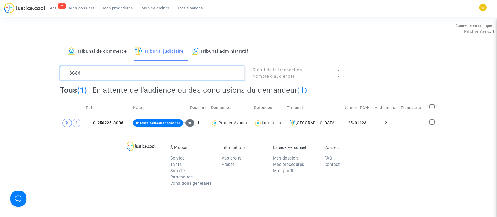
type textarea "8G86"
click at [402, 119] on td at bounding box center [413, 123] width 29 height 12
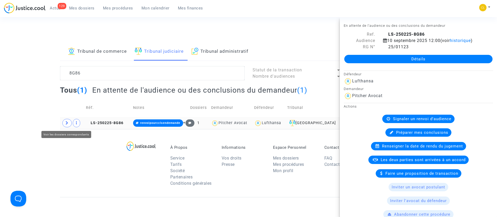
click at [67, 126] on span at bounding box center [66, 123] width 9 height 8
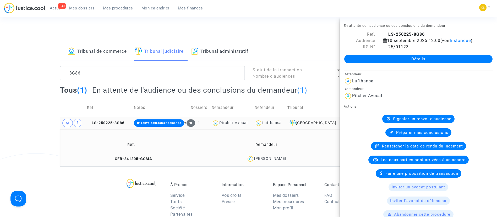
click at [82, 11] on link "Mes dossiers" at bounding box center [82, 8] width 34 height 8
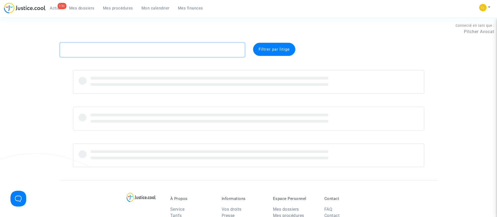
click at [102, 47] on textarea at bounding box center [152, 50] width 185 height 14
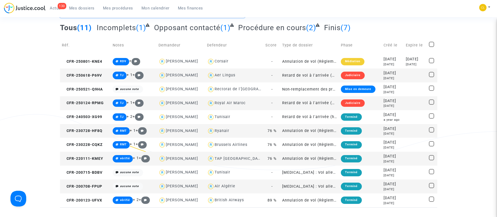
scroll to position [39, 0]
type textarea "DAUPHIN"
click at [397, 102] on div "2025-01-24" at bounding box center [393, 101] width 19 height 6
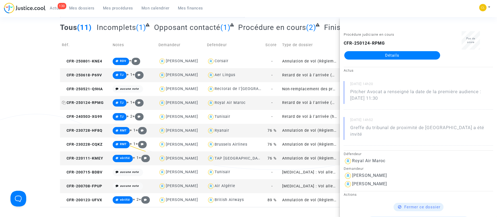
click at [64, 101] on icon at bounding box center [64, 103] width 4 height 4
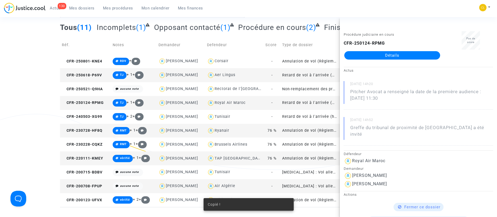
click at [384, 56] on link "Détails" at bounding box center [392, 55] width 96 height 8
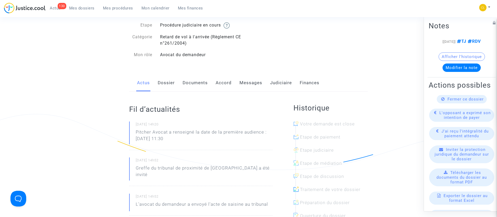
click at [224, 82] on link "Accord" at bounding box center [224, 82] width 16 height 17
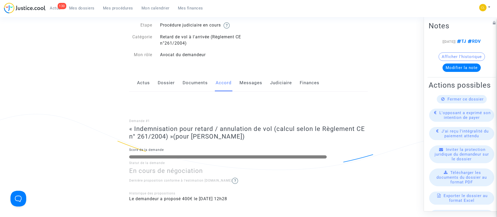
click at [276, 77] on link "Judiciaire" at bounding box center [281, 82] width 22 height 17
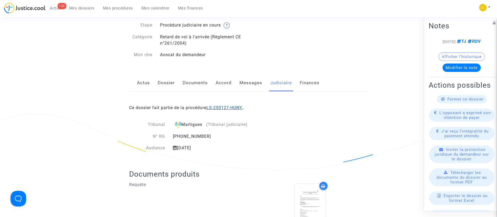
click at [230, 109] on link "LS-250127-HUNY" at bounding box center [225, 107] width 36 height 5
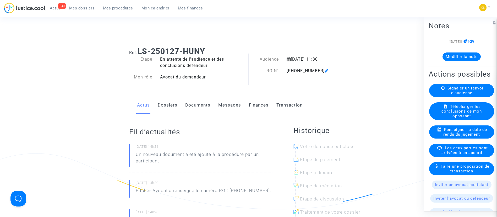
click at [171, 104] on link "Dossiers" at bounding box center [168, 104] width 20 height 17
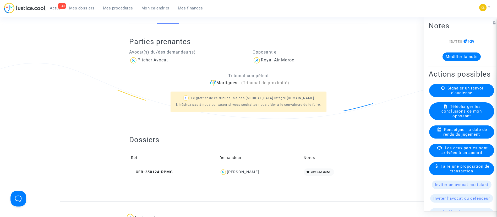
scroll to position [94, 0]
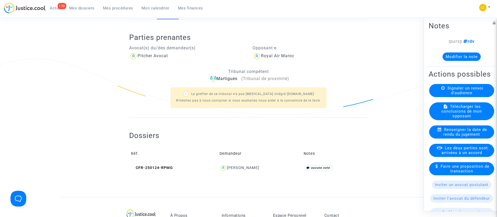
click at [473, 58] on button "Modifier la note" at bounding box center [462, 56] width 38 height 8
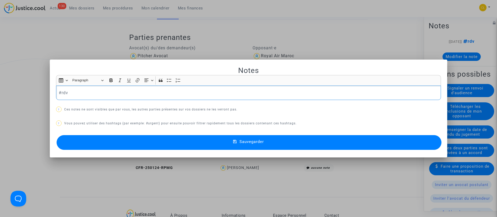
click at [56, 90] on div "#rdv" at bounding box center [248, 92] width 385 height 15
click at [248, 141] on span "Sauvegarder" at bounding box center [252, 141] width 24 height 5
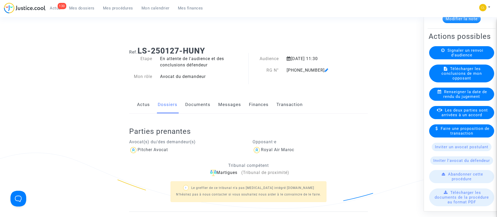
scroll to position [62, 0]
click at [462, 117] on span "Les deux parties sont arrivées à un accord" at bounding box center [465, 111] width 46 height 9
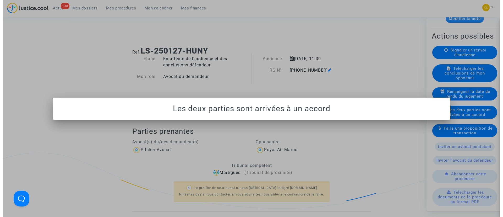
scroll to position [0, 0]
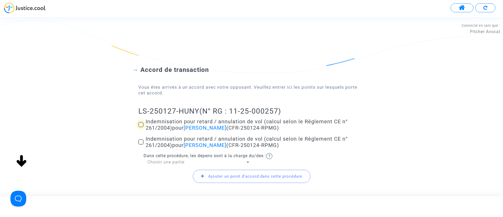
click at [159, 127] on span "Indemnisation pour retard / annulation de vol (calcul selon le Règlement CE n° …" at bounding box center [247, 124] width 202 height 13
click at [141, 127] on input "Indemnisation pour retard / annulation de vol (calcul selon le Règlement CE n° …" at bounding box center [141, 127] width 0 height 0
checkbox input "true"
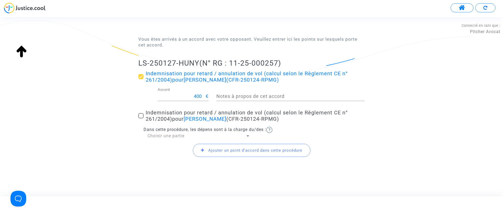
scroll to position [53, 0]
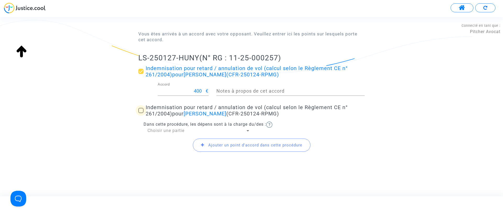
click at [165, 110] on span "Indemnisation pour retard / annulation de vol (calcul selon le Règlement CE n° …" at bounding box center [247, 110] width 202 height 13
click at [141, 113] on input "Indemnisation pour retard / annulation de vol (calcul selon le Règlement CE n° …" at bounding box center [141, 113] width 0 height 0
checkbox input "true"
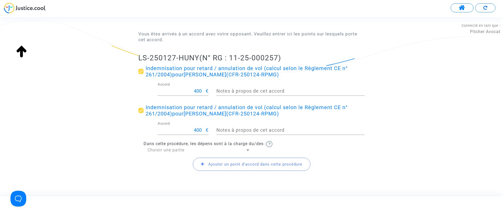
scroll to position [72, 0]
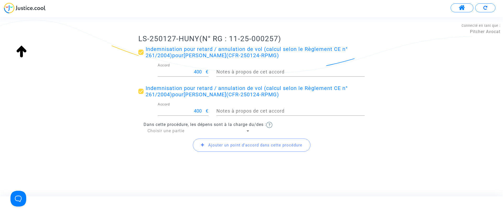
click at [178, 129] on span "Choisir une partie" at bounding box center [166, 130] width 37 height 5
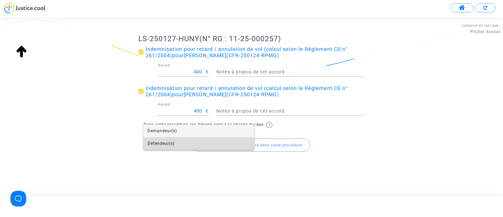
click at [163, 145] on span "Défendeur(s)" at bounding box center [199, 143] width 103 height 13
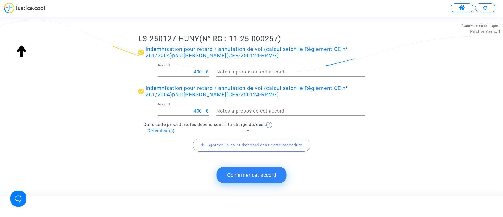
click at [221, 141] on span "Ajouter un point d'accord dans cette procédure" at bounding box center [252, 144] width 118 height 13
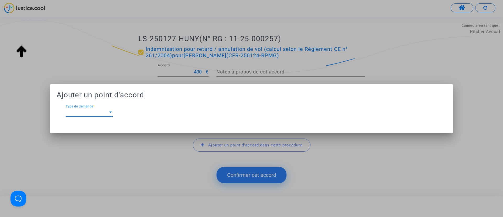
click at [99, 110] on span "Type de demande" at bounding box center [87, 112] width 42 height 5
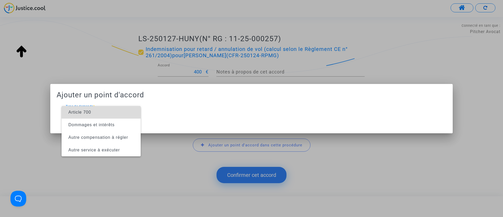
click at [104, 112] on span "Article 700" at bounding box center [101, 112] width 71 height 13
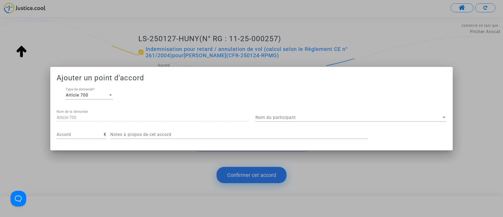
click at [81, 131] on div "Accord" at bounding box center [80, 133] width 47 height 12
type input "300"
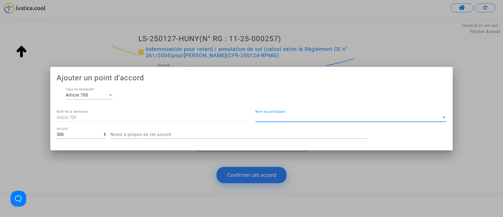
click at [290, 117] on span "Nom du participant" at bounding box center [349, 117] width 186 height 5
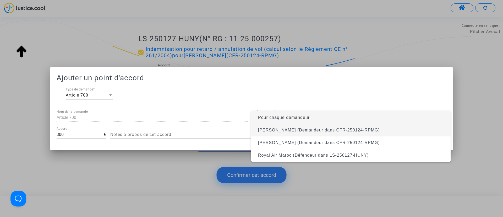
click at [265, 130] on span "Jean Claude Dauphin (Demandeur dans CFR-250124-RPMG)" at bounding box center [319, 130] width 122 height 4
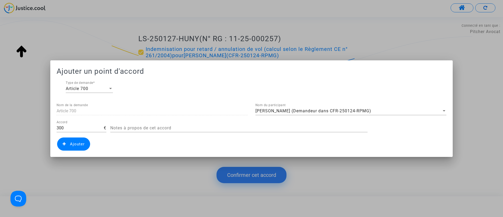
click at [67, 144] on span "Ajouter" at bounding box center [73, 143] width 33 height 13
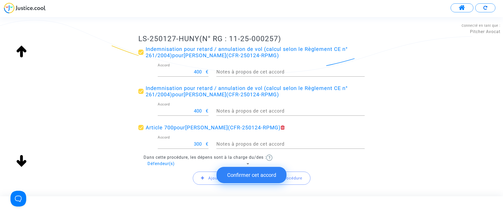
click at [251, 173] on button "Confirmer cet accord" at bounding box center [252, 175] width 70 height 16
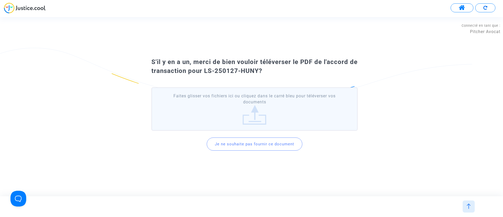
click at [247, 144] on button "Je ne souhaite pas fournir ce document" at bounding box center [255, 143] width 96 height 13
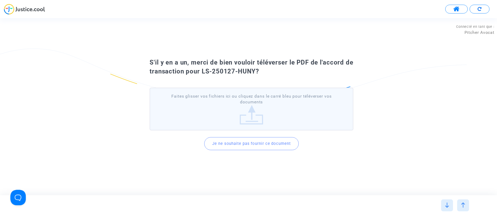
scroll to position [0, 0]
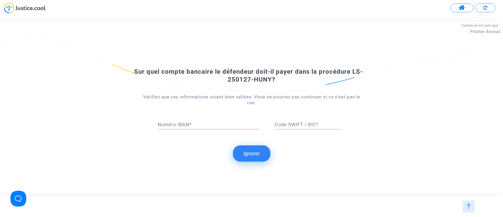
click at [261, 151] on button "Ignorer" at bounding box center [251, 153] width 37 height 16
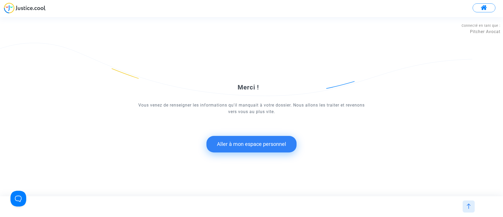
click at [251, 144] on button "Aller à mon espace personnel" at bounding box center [252, 144] width 90 height 16
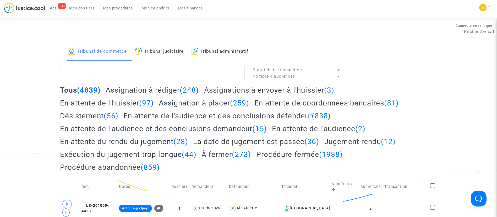
click at [85, 9] on span "Mes dossiers" at bounding box center [81, 8] width 25 height 5
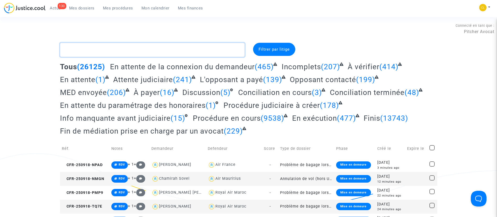
click at [98, 51] on textarea at bounding box center [152, 50] width 185 height 14
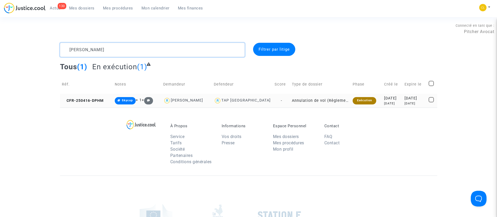
type textarea "kravchenko"
click at [411, 101] on div "2025-05-02" at bounding box center [415, 98] width 20 height 6
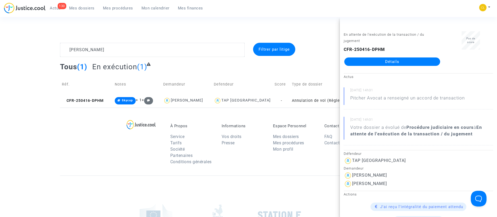
click at [386, 61] on link "Détails" at bounding box center [392, 61] width 96 height 8
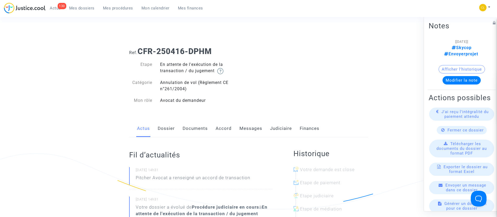
click at [252, 128] on link "Messages" at bounding box center [251, 128] width 23 height 17
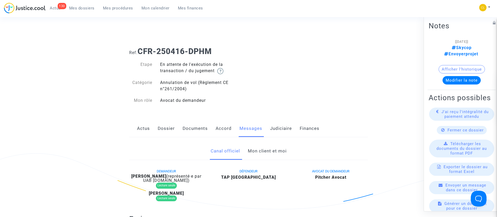
click at [279, 131] on link "Judiciaire" at bounding box center [281, 128] width 22 height 17
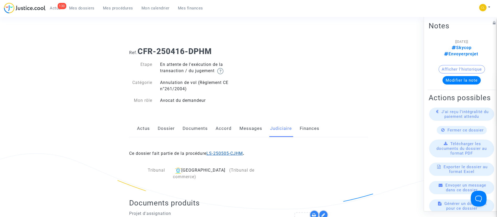
click at [232, 154] on link "LS-250505-CJHM" at bounding box center [225, 153] width 36 height 5
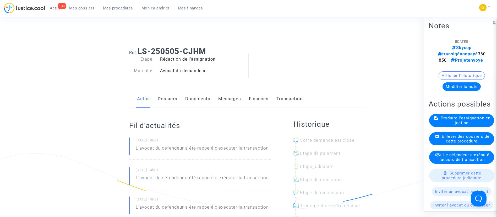
click at [289, 99] on link "Transaction" at bounding box center [290, 98] width 26 height 17
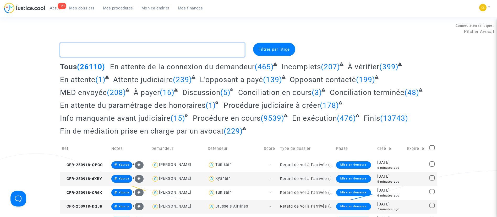
click at [144, 46] on textarea at bounding box center [152, 50] width 185 height 14
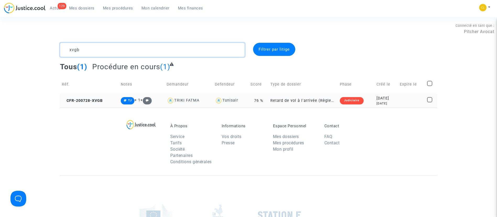
type textarea "xvgb"
click at [392, 96] on div "[DATE]" at bounding box center [387, 98] width 20 height 6
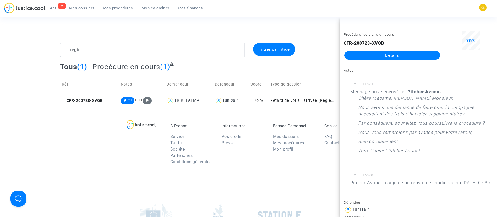
click at [363, 56] on link "Détails" at bounding box center [392, 55] width 96 height 8
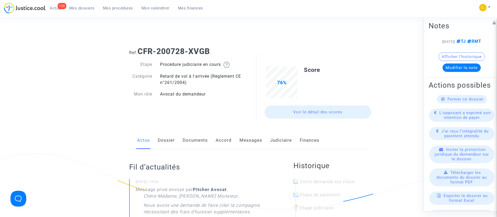
click at [244, 137] on link "Messages" at bounding box center [251, 140] width 23 height 17
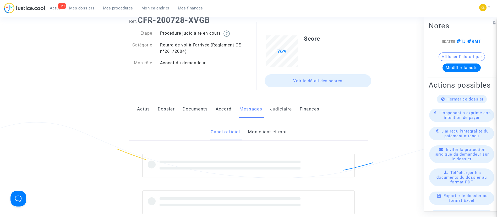
scroll to position [31, 0]
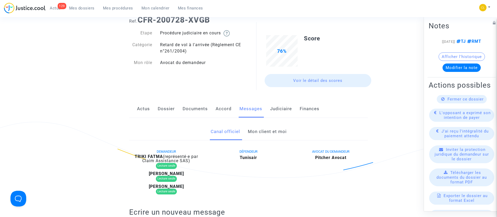
click at [264, 131] on link "Mon client et moi" at bounding box center [267, 131] width 39 height 17
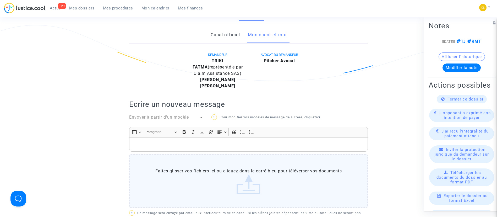
scroll to position [130, 0]
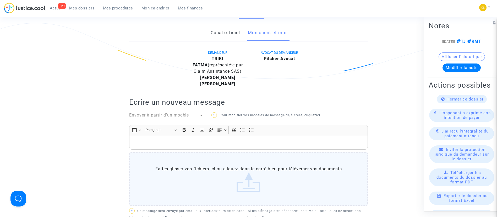
click at [232, 28] on link "Canal officiel" at bounding box center [225, 32] width 29 height 17
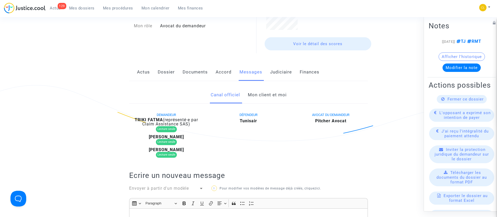
scroll to position [43, 0]
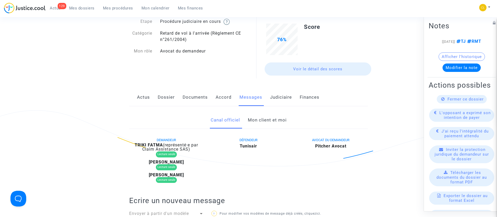
click at [273, 124] on link "Mon client et moi" at bounding box center [267, 119] width 39 height 17
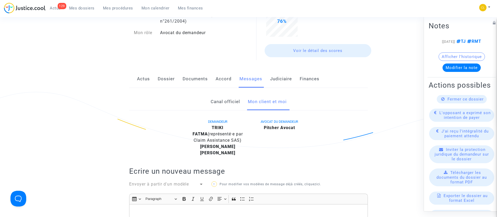
scroll to position [20, 0]
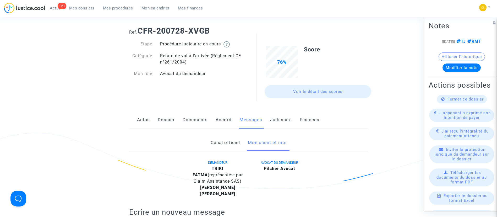
click at [147, 120] on link "Actus" at bounding box center [143, 119] width 13 height 17
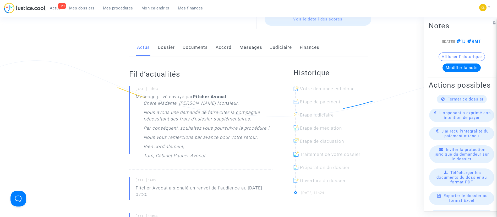
scroll to position [97, 0]
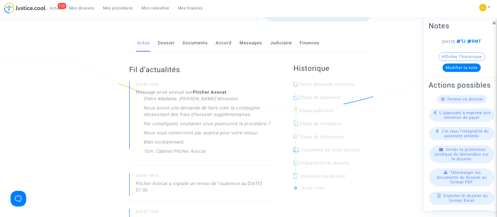
click at [257, 40] on link "Messages" at bounding box center [251, 42] width 23 height 17
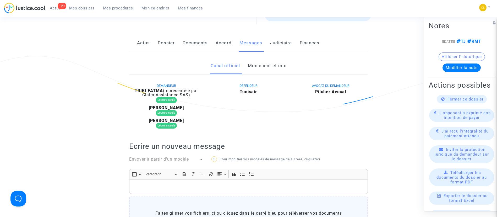
click at [264, 68] on link "Mon client et moi" at bounding box center [267, 65] width 39 height 17
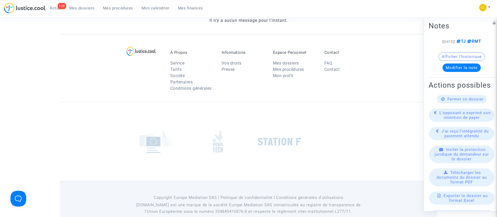
scroll to position [382, 0]
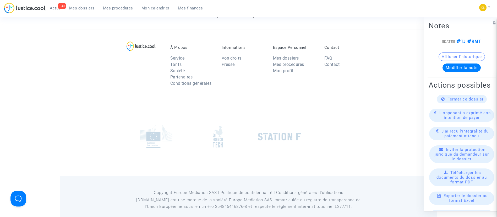
scroll to position [382, 0]
